Goal: Information Seeking & Learning: Learn about a topic

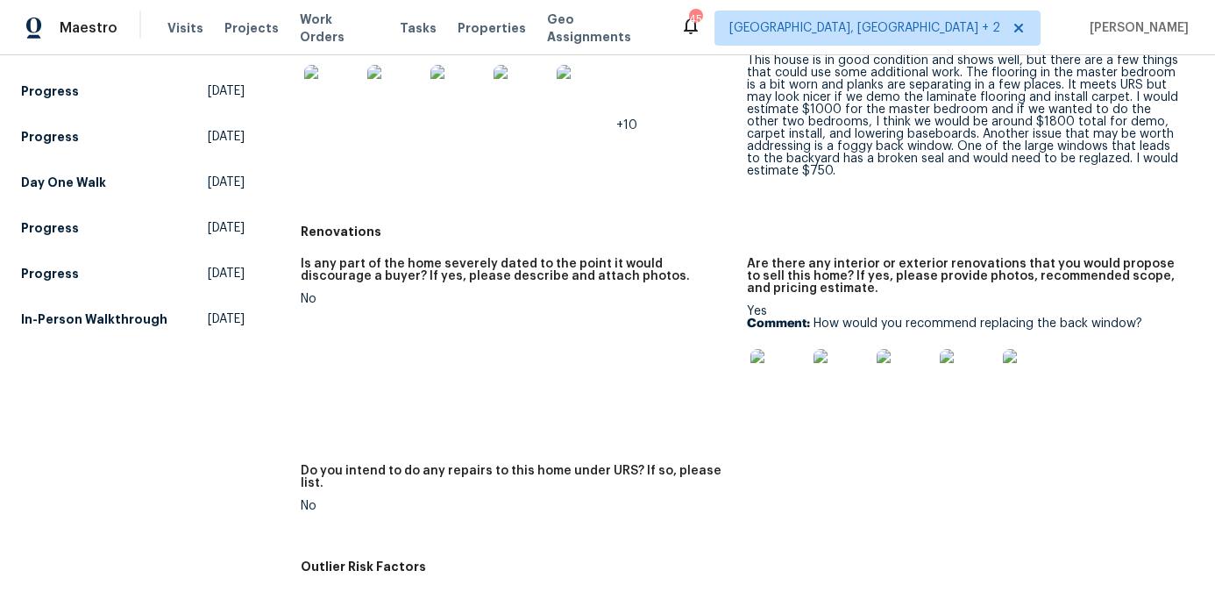
scroll to position [433, 0]
click at [774, 369] on img at bounding box center [778, 376] width 56 height 56
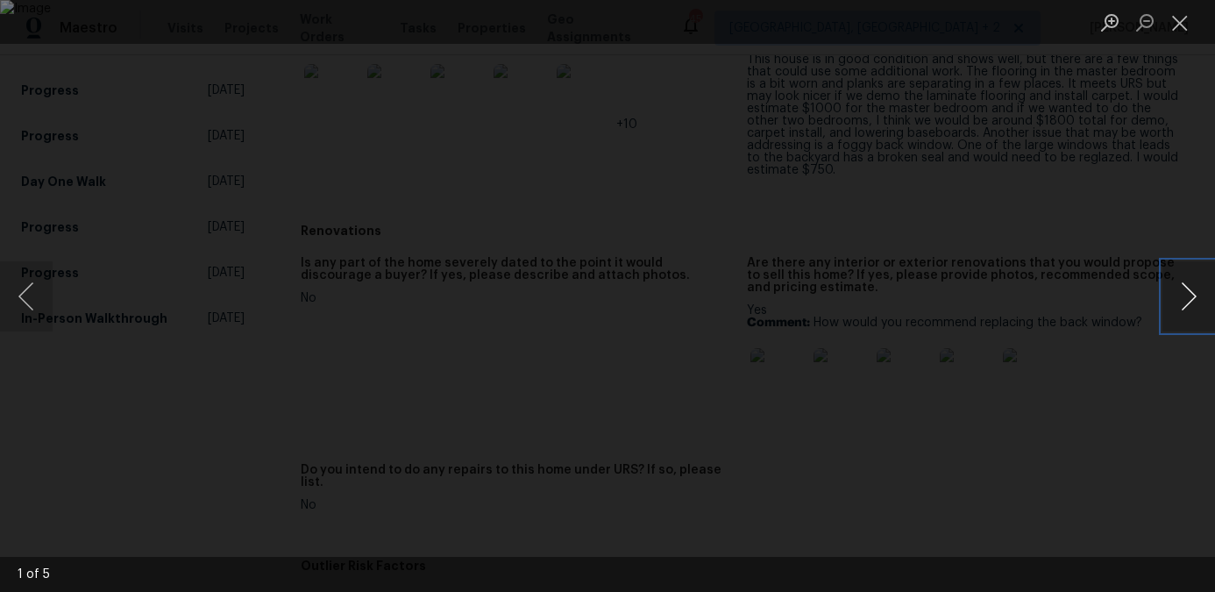
click at [1187, 296] on button "Next image" at bounding box center [1188, 296] width 53 height 70
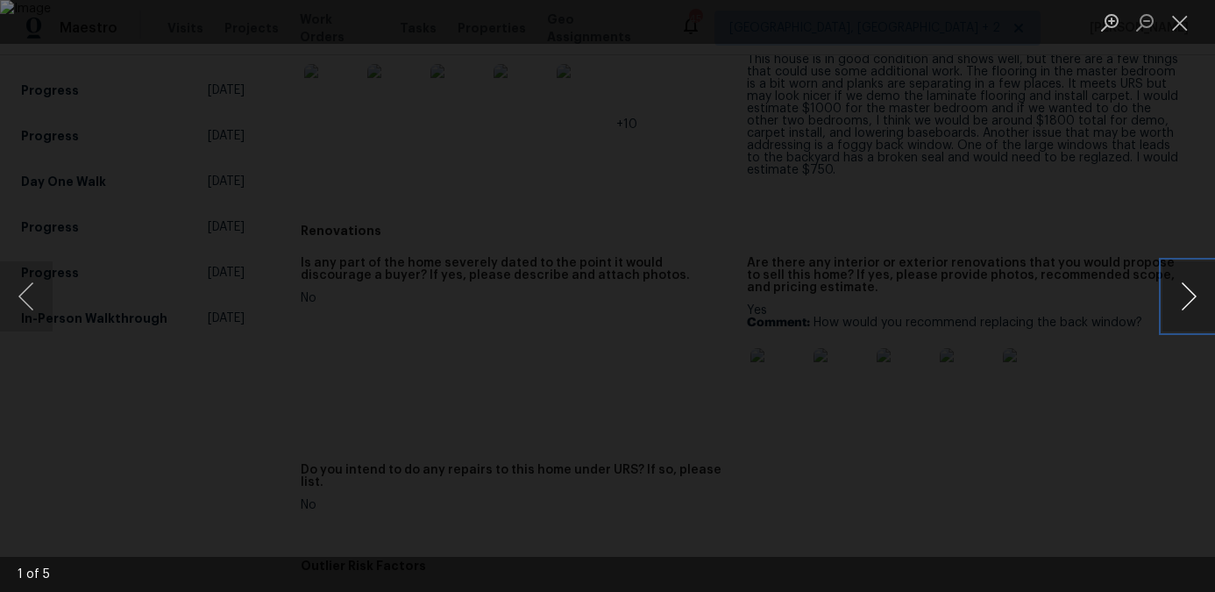
click at [1187, 296] on button "Next image" at bounding box center [1188, 296] width 53 height 70
click at [1188, 296] on button "Next image" at bounding box center [1188, 296] width 53 height 70
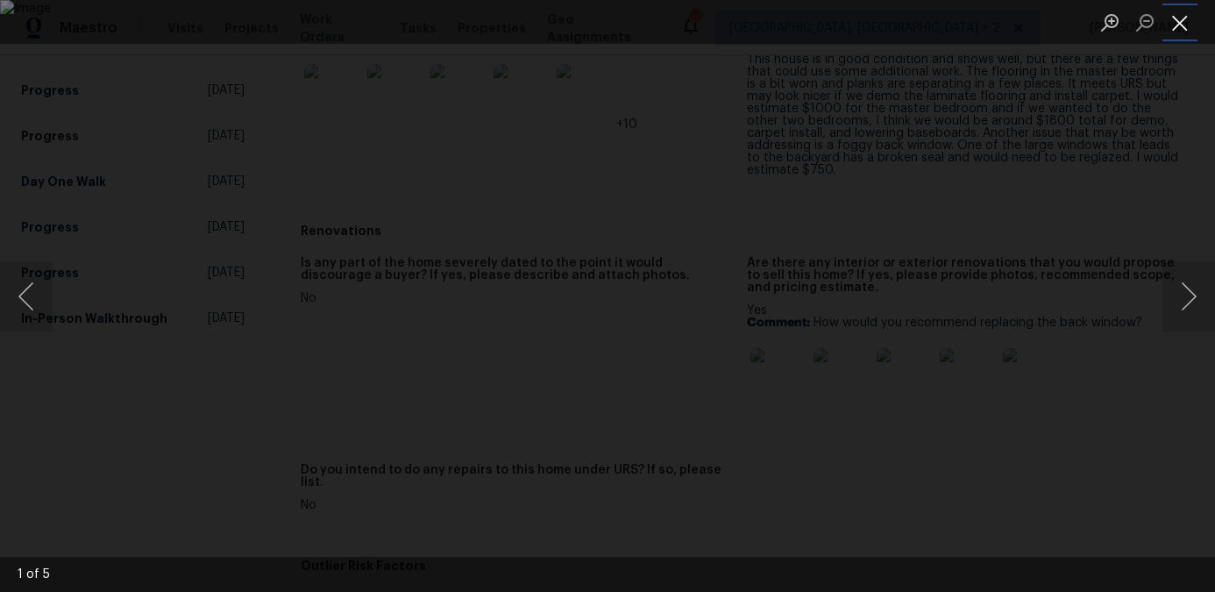
click at [1177, 26] on button "Close lightbox" at bounding box center [1179, 22] width 35 height 31
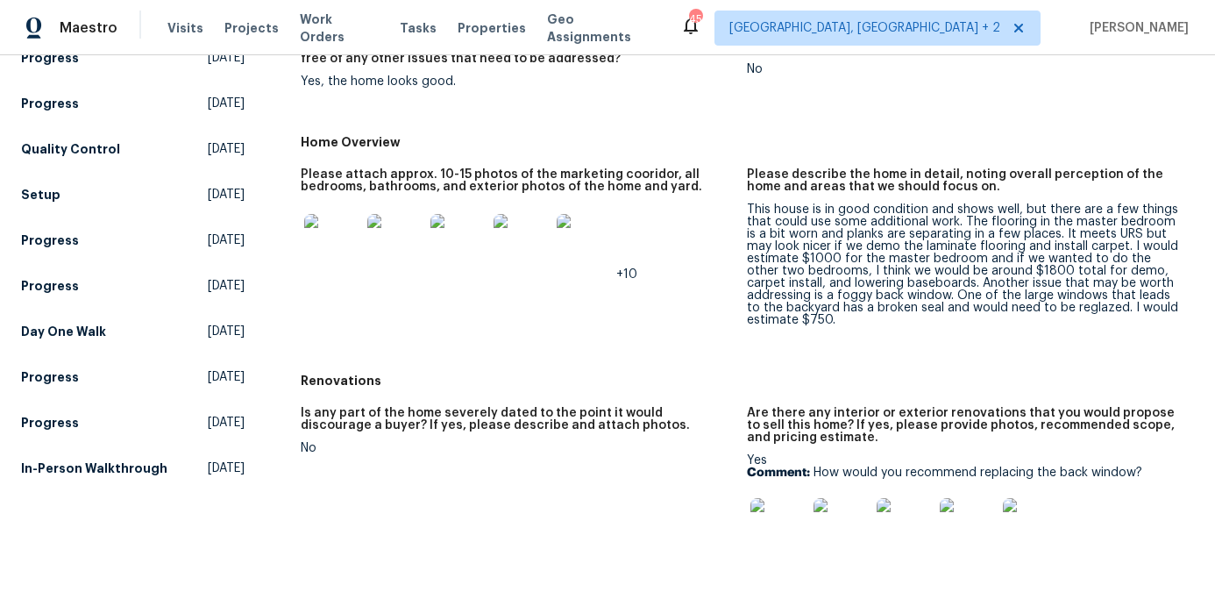
scroll to position [278, 0]
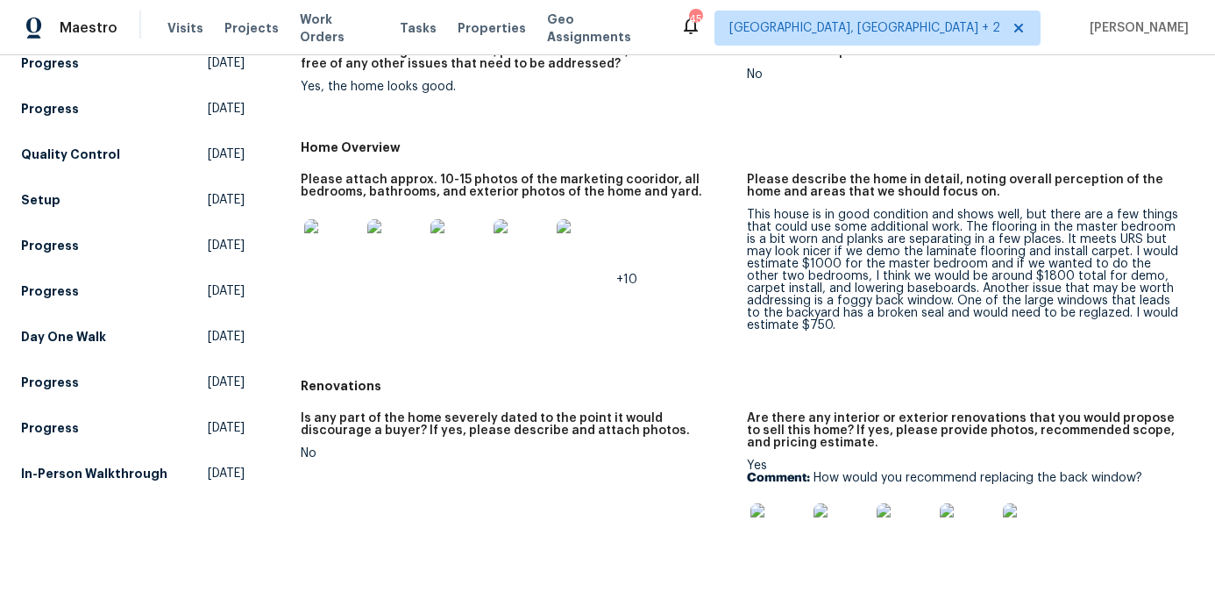
click at [332, 238] on img at bounding box center [332, 247] width 56 height 56
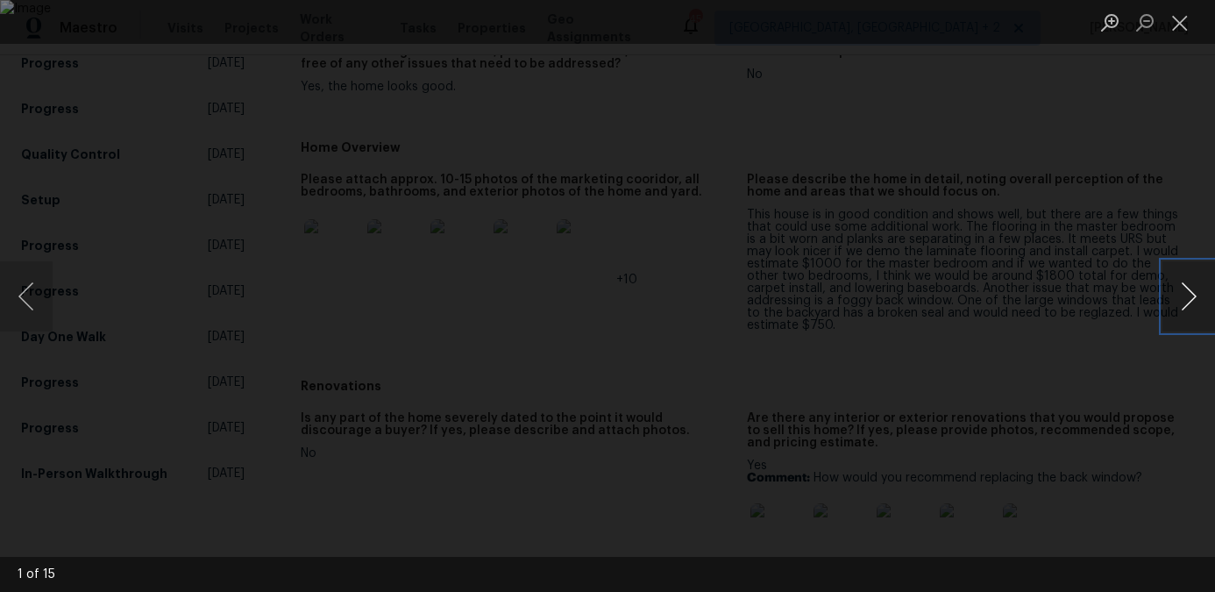
click at [1188, 301] on button "Next image" at bounding box center [1188, 296] width 53 height 70
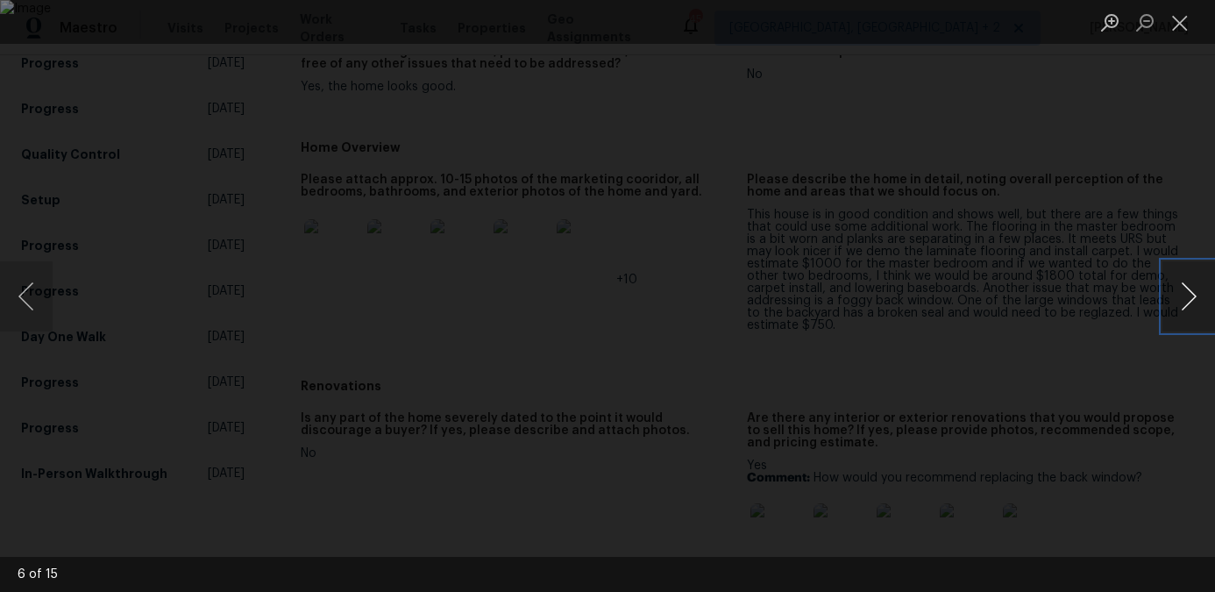
click at [1188, 301] on button "Next image" at bounding box center [1188, 296] width 53 height 70
click at [1181, 25] on button "Close lightbox" at bounding box center [1179, 22] width 35 height 31
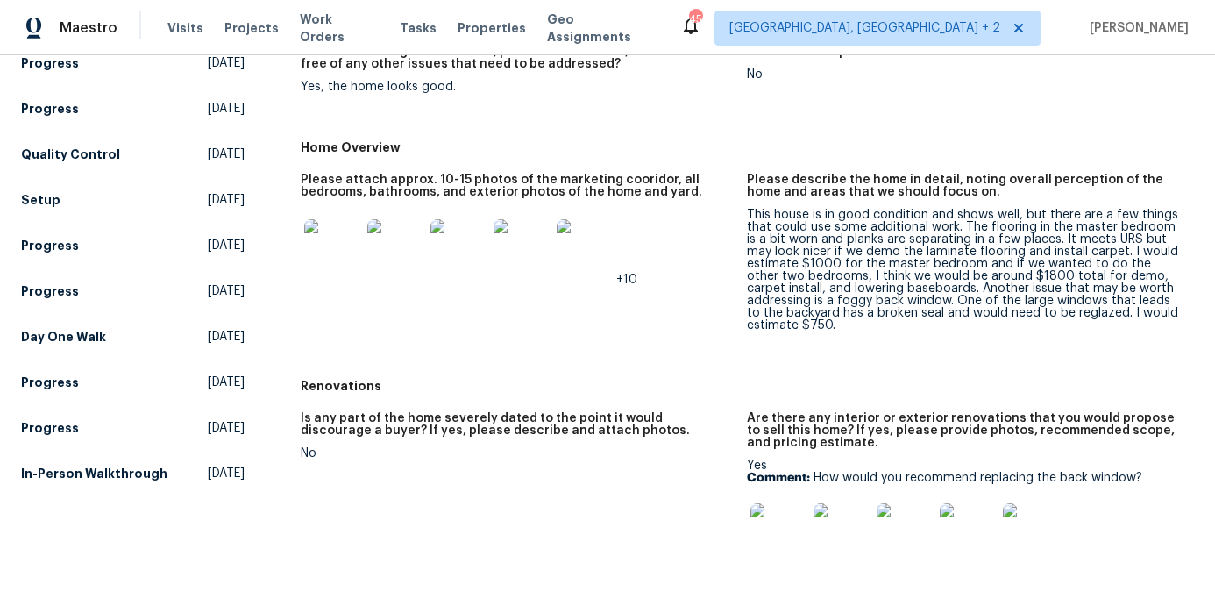
scroll to position [0, 0]
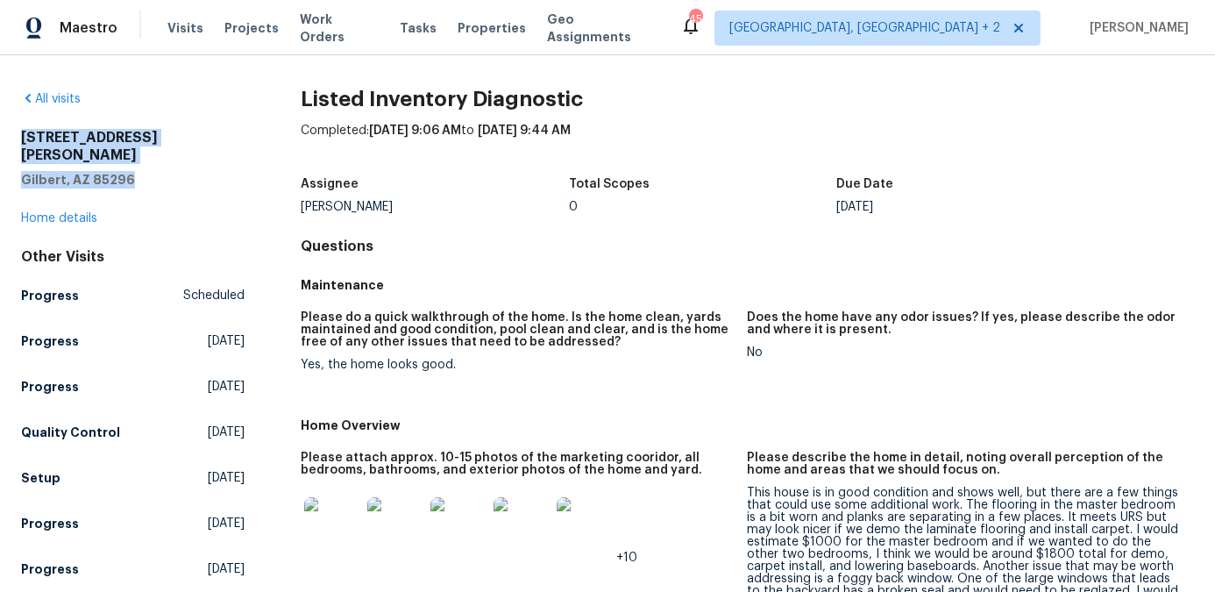
drag, startPoint x: 134, startPoint y: 163, endPoint x: 15, endPoint y: 137, distance: 122.1
click at [15, 137] on div "All visits [STREET_ADDRESS][PERSON_NAME] Home details Other Visits Progress Sch…" at bounding box center [607, 323] width 1215 height 537
copy div "[STREET_ADDRESS][PERSON_NAME]"
